Goal: Task Accomplishment & Management: Manage account settings

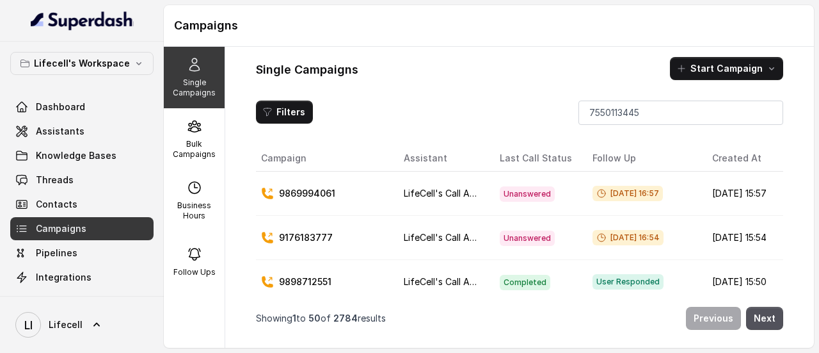
click at [225, 143] on div "Single Campaigns Bulk Campaigns Business Hours Follow Ups Single Campaigns Star…" at bounding box center [489, 197] width 650 height 301
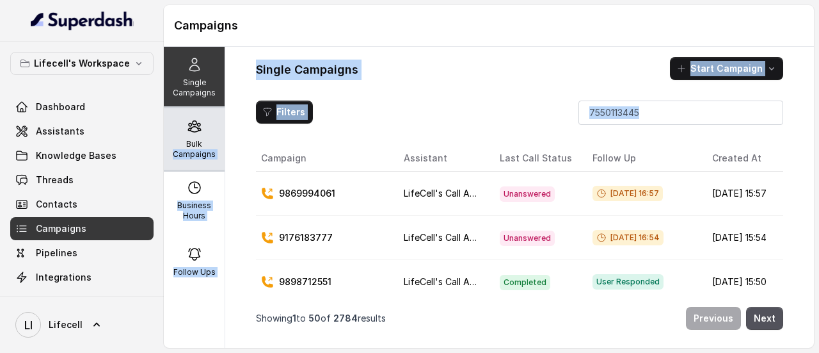
click at [207, 147] on p "Bulk Campaigns" at bounding box center [194, 149] width 51 height 20
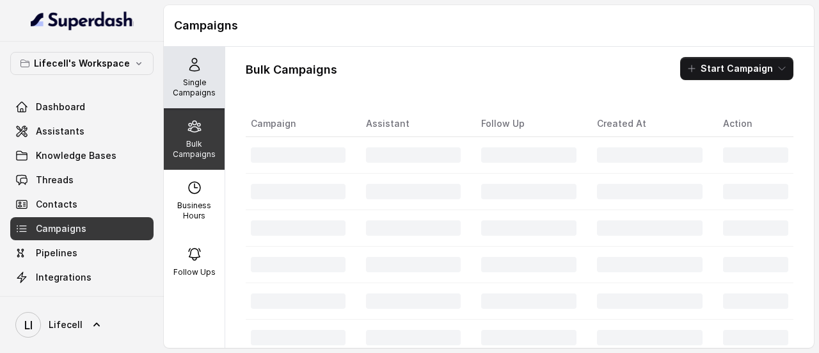
click at [182, 89] on p "Single Campaigns" at bounding box center [194, 87] width 51 height 20
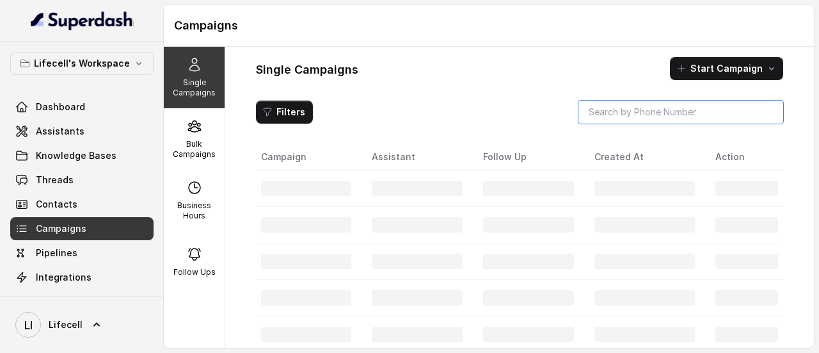
click at [654, 108] on input "search" at bounding box center [681, 111] width 205 height 23
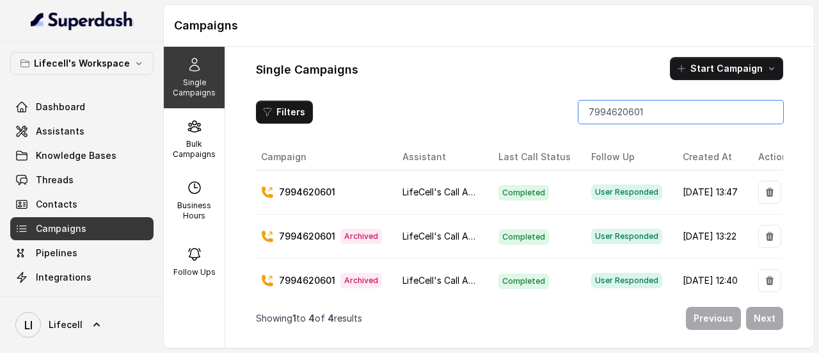
scroll to position [0, 35]
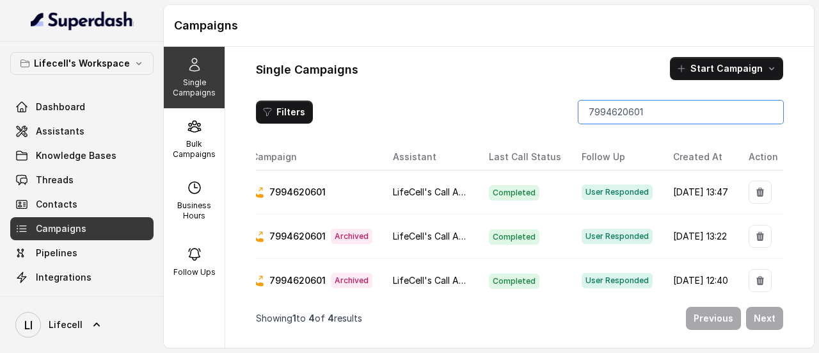
type input "7994620601"
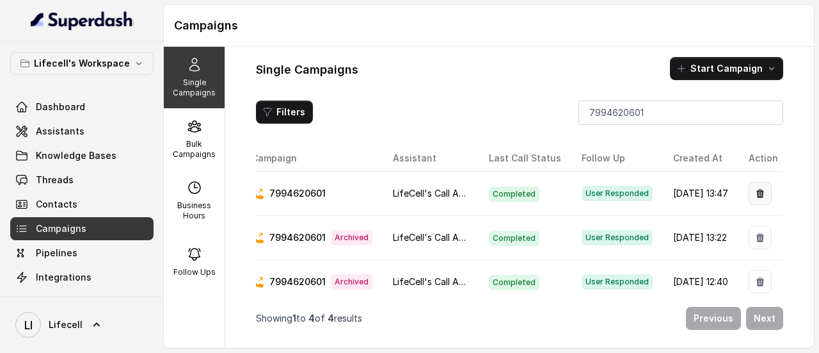
click at [749, 198] on button "button" at bounding box center [760, 193] width 23 height 23
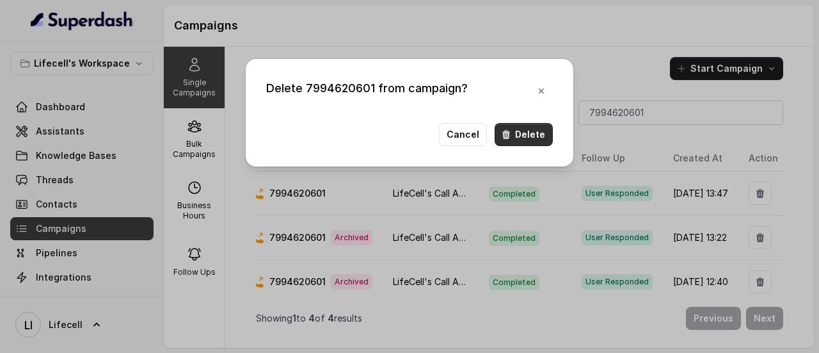
click at [541, 142] on button "Delete" at bounding box center [524, 134] width 58 height 23
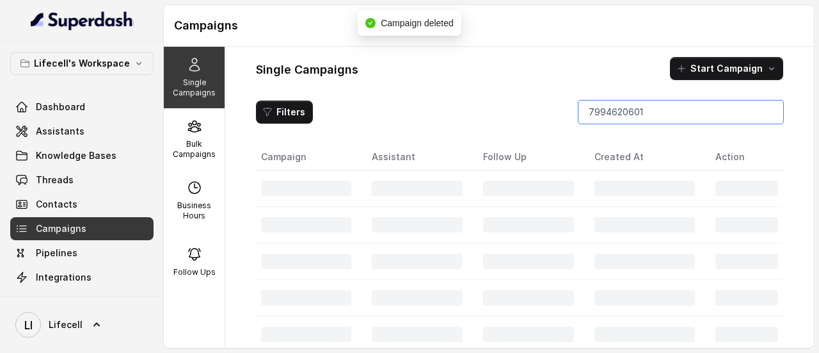
click at [680, 115] on input "7994620601" at bounding box center [681, 111] width 205 height 23
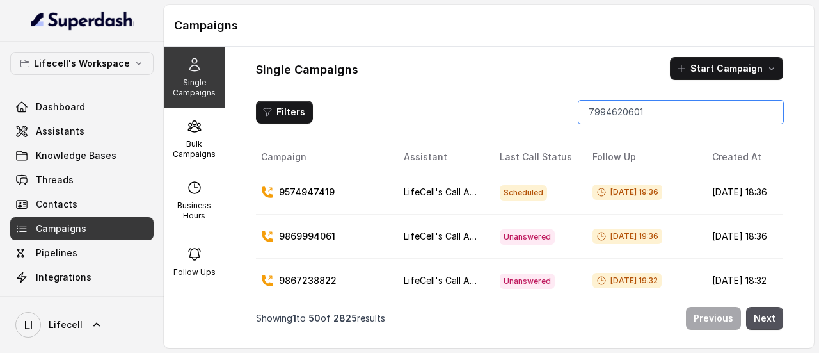
click at [767, 111] on input "7994620601" at bounding box center [681, 111] width 205 height 23
paste input "7994620601"
type input "7994620601"
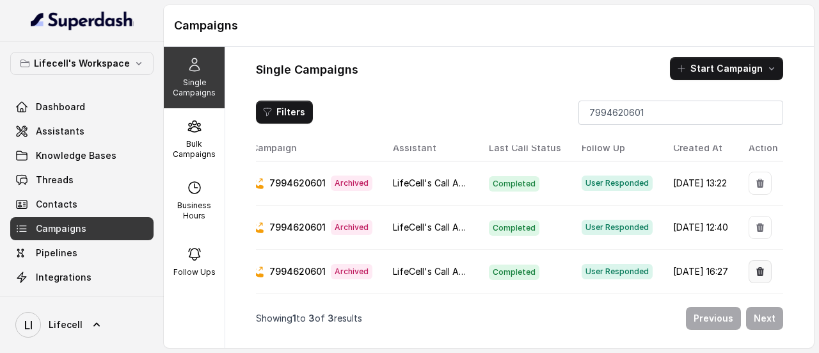
click at [755, 266] on icon "button" at bounding box center [760, 271] width 10 height 10
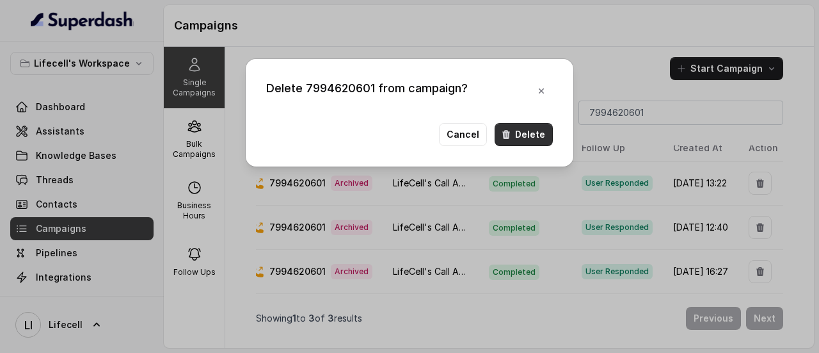
click at [522, 131] on button "Delete" at bounding box center [524, 134] width 58 height 23
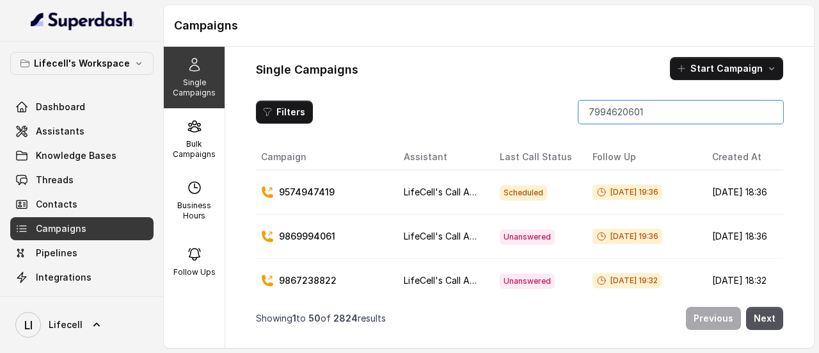
click at [767, 111] on input "7994620601" at bounding box center [681, 111] width 205 height 23
paste input "7994620601"
type input "7994620601"
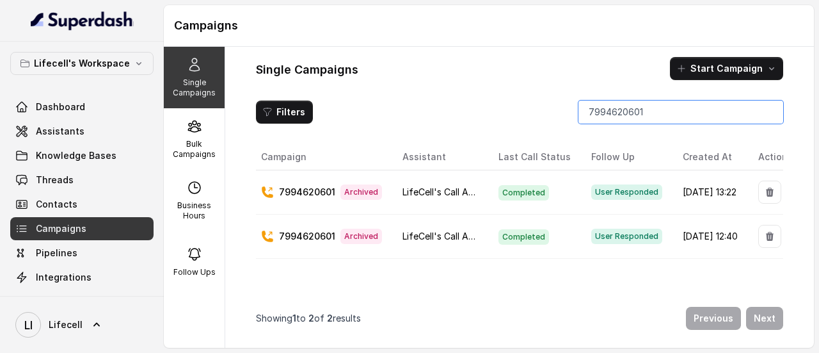
scroll to position [0, 34]
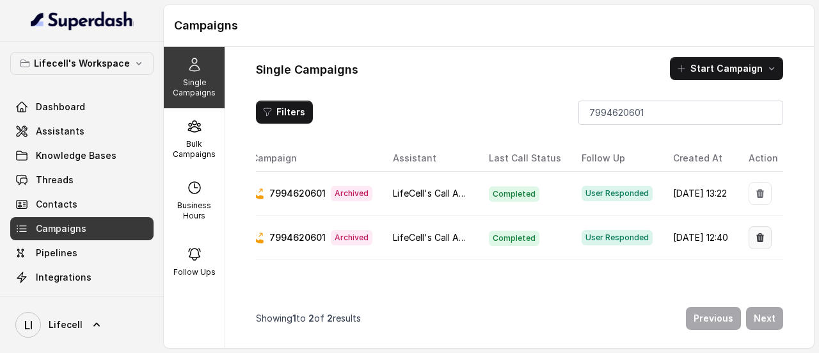
click at [749, 236] on button "button" at bounding box center [760, 237] width 23 height 23
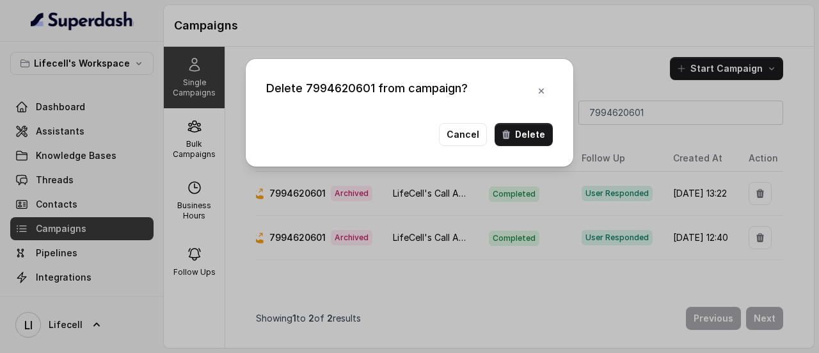
drag, startPoint x: 565, startPoint y: 136, endPoint x: 550, endPoint y: 132, distance: 15.2
click at [561, 135] on div "Delete 7994620601 from campaign? Cancel Delete" at bounding box center [410, 113] width 328 height 108
click at [547, 131] on button "Delete" at bounding box center [524, 134] width 58 height 23
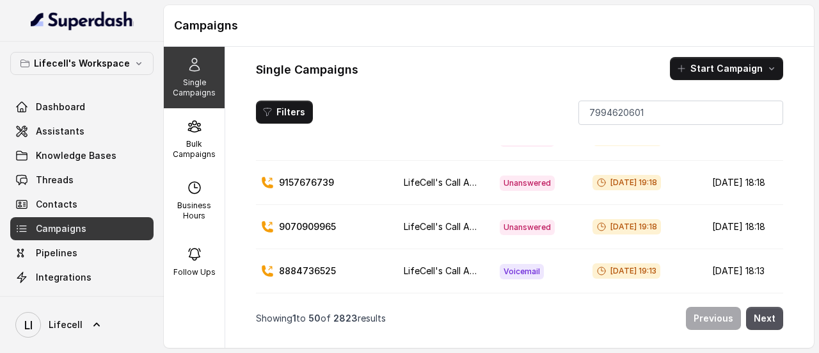
scroll to position [0, 0]
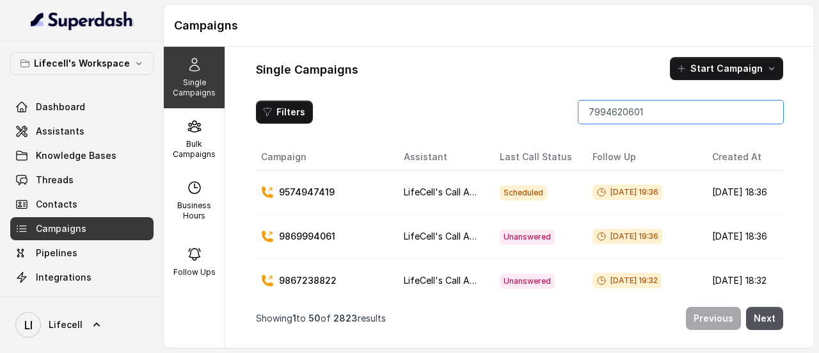
drag, startPoint x: 773, startPoint y: 118, endPoint x: 764, endPoint y: 110, distance: 12.2
click at [769, 115] on input "7994620601" at bounding box center [681, 111] width 205 height 23
click at [764, 110] on input "7994620601" at bounding box center [681, 111] width 205 height 23
click at [712, 111] on input "search" at bounding box center [681, 111] width 205 height 23
paste input "7994620601"
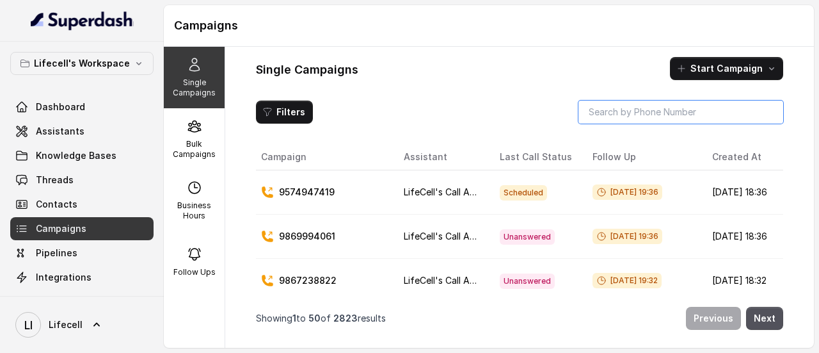
type input "7994620601"
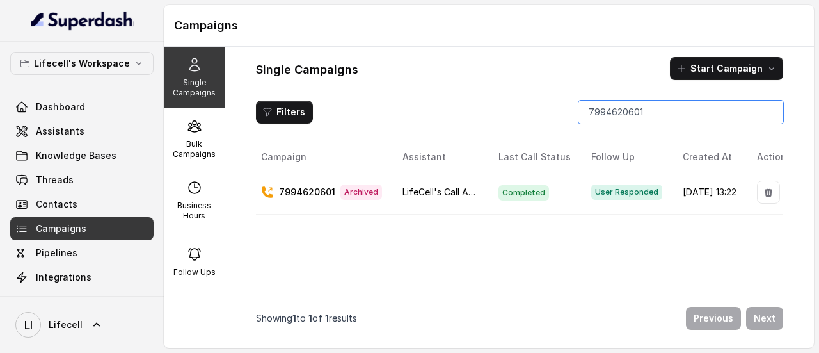
scroll to position [0, 33]
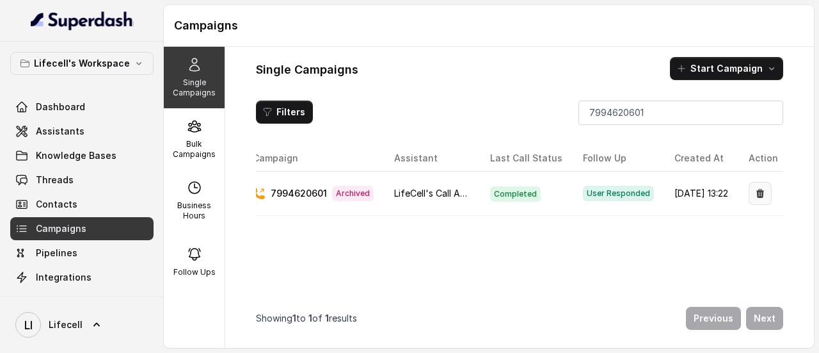
click at [757, 194] on icon "button" at bounding box center [761, 193] width 8 height 9
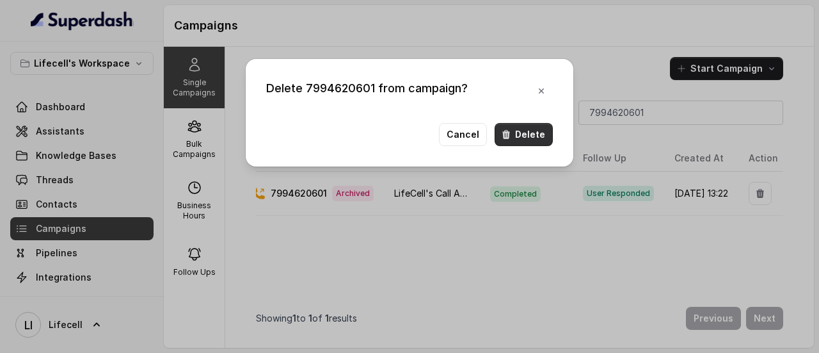
click at [531, 137] on button "Delete" at bounding box center [524, 134] width 58 height 23
